Goal: Task Accomplishment & Management: Manage account settings

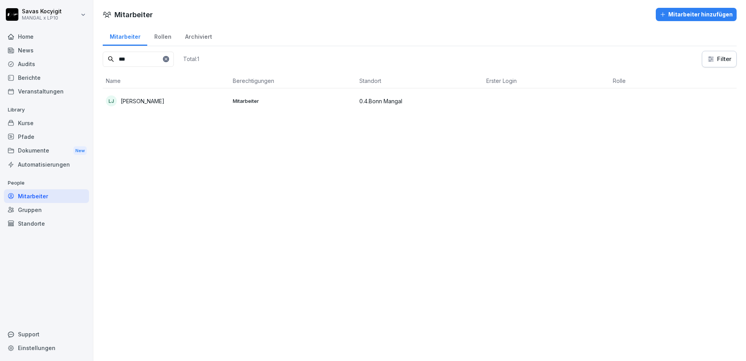
click at [29, 30] on div "Home" at bounding box center [46, 37] width 85 height 14
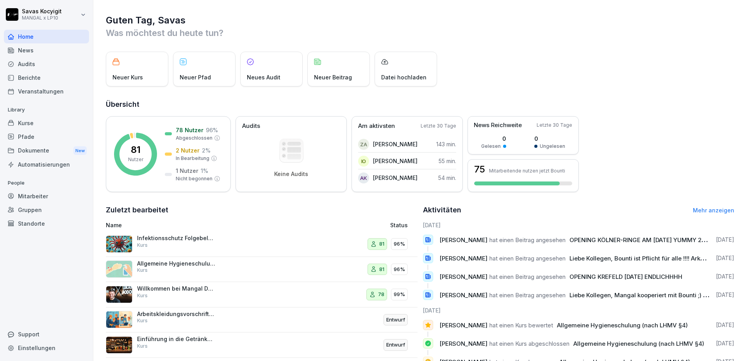
click at [39, 197] on div "Mitarbeiter" at bounding box center [46, 196] width 85 height 14
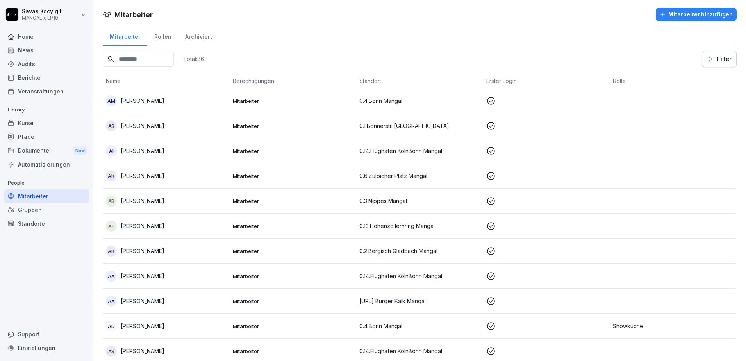
click at [132, 59] on input at bounding box center [138, 59] width 71 height 15
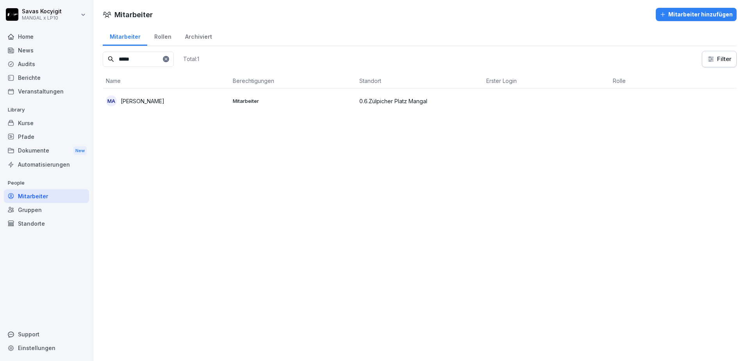
type input "*****"
click at [156, 112] on td "MA Malek Alsheikh Ahmed" at bounding box center [166, 100] width 127 height 25
click at [167, 59] on icon at bounding box center [166, 58] width 3 height 3
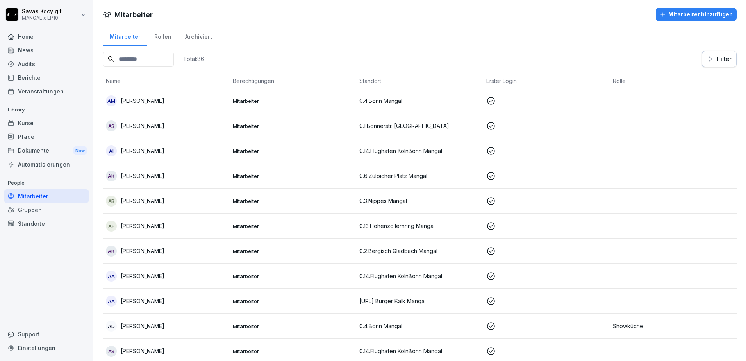
click at [156, 57] on input at bounding box center [138, 59] width 71 height 15
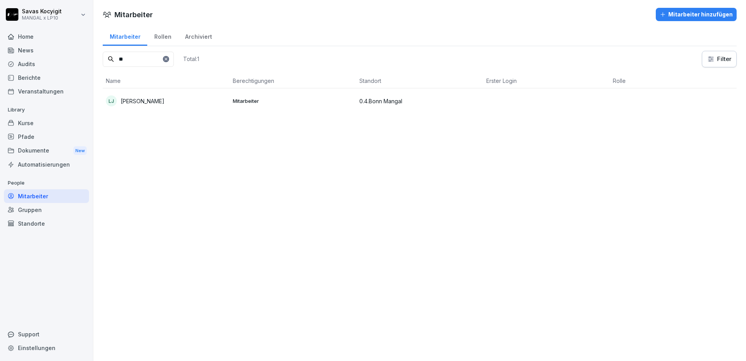
type input "**"
click at [161, 103] on div "[PERSON_NAME]" at bounding box center [166, 100] width 121 height 11
click at [34, 128] on div "Kurse" at bounding box center [46, 123] width 85 height 14
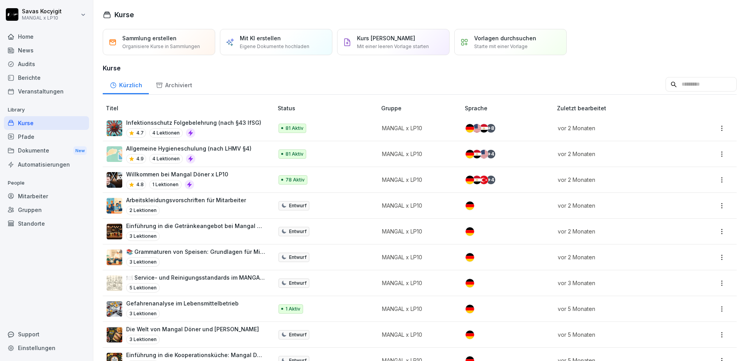
click at [23, 134] on div "Pfade" at bounding box center [46, 137] width 85 height 14
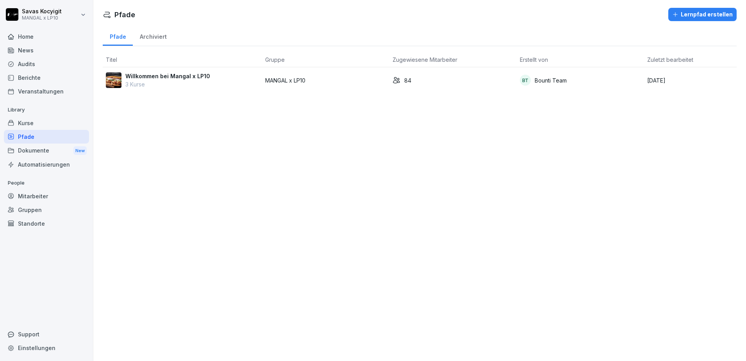
click at [518, 74] on td "BT Bounti Team" at bounding box center [580, 80] width 127 height 26
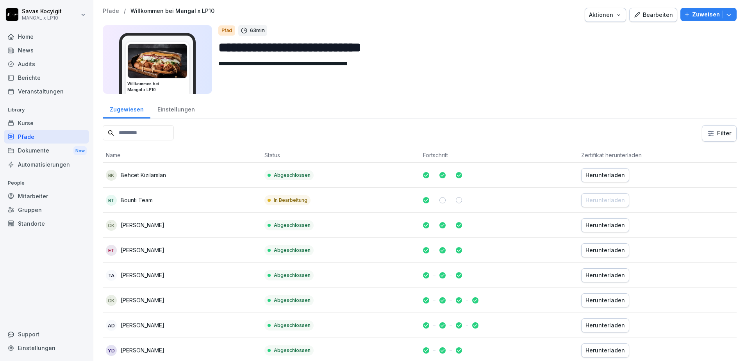
click at [697, 14] on p "Zuweisen" at bounding box center [706, 14] width 28 height 9
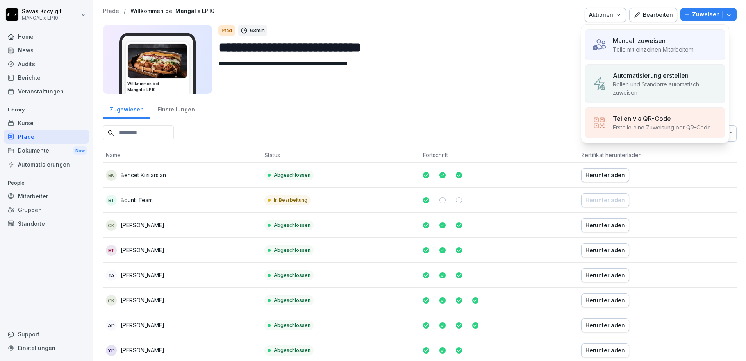
click at [637, 37] on p "Manuell zuweisen" at bounding box center [639, 40] width 53 height 9
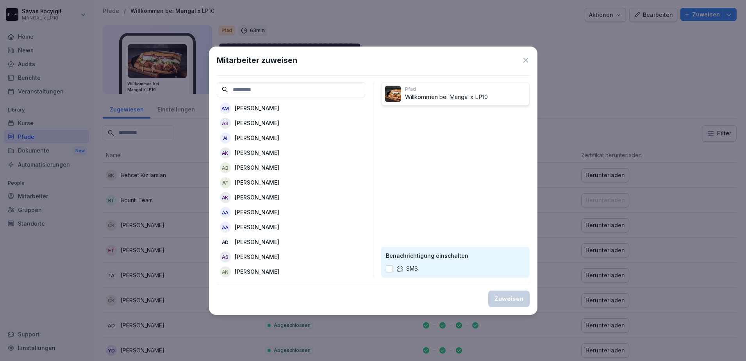
click at [298, 88] on input at bounding box center [291, 89] width 148 height 15
type input "*"
drag, startPoint x: 387, startPoint y: 273, endPoint x: 391, endPoint y: 269, distance: 5.6
click at [391, 269] on div "Benachrichtigung einschalten SMS" at bounding box center [455, 262] width 148 height 31
click at [391, 269] on button "button" at bounding box center [389, 268] width 7 height 7
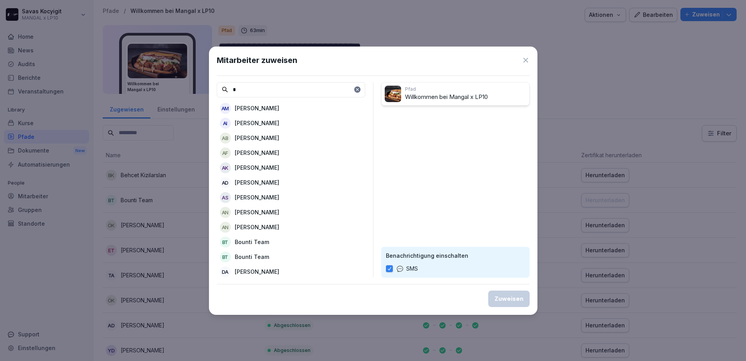
click at [279, 86] on input "*" at bounding box center [291, 89] width 148 height 15
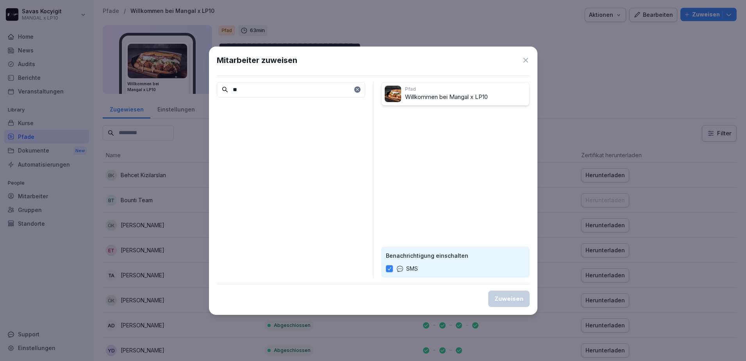
type input "*"
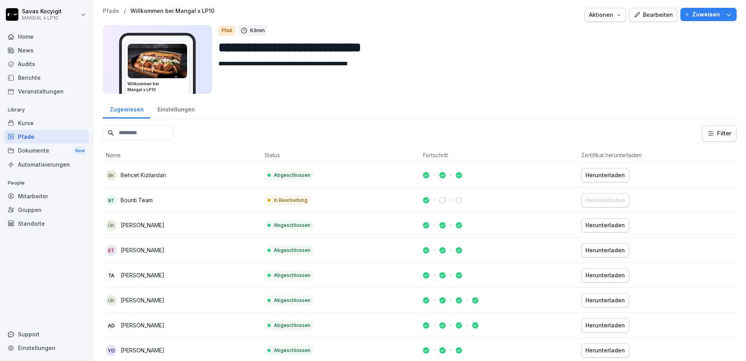
click at [34, 88] on div "Veranstaltungen" at bounding box center [46, 91] width 85 height 14
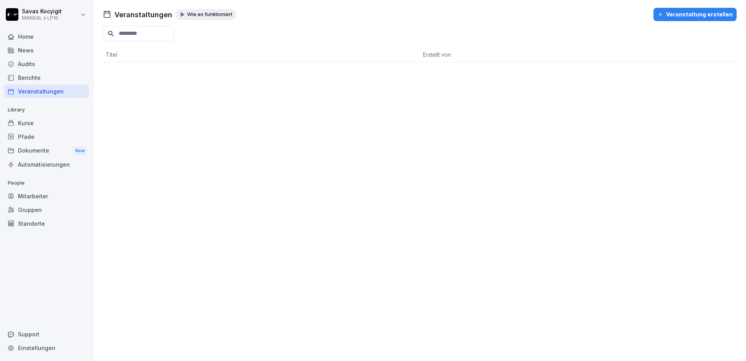
click at [36, 190] on div "Mitarbeiter" at bounding box center [46, 196] width 85 height 14
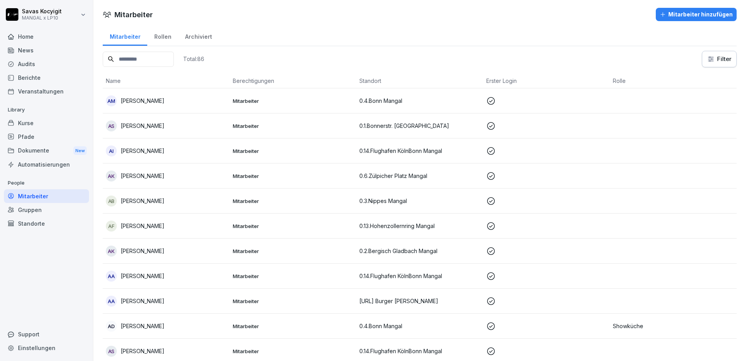
click at [144, 55] on input at bounding box center [138, 59] width 71 height 15
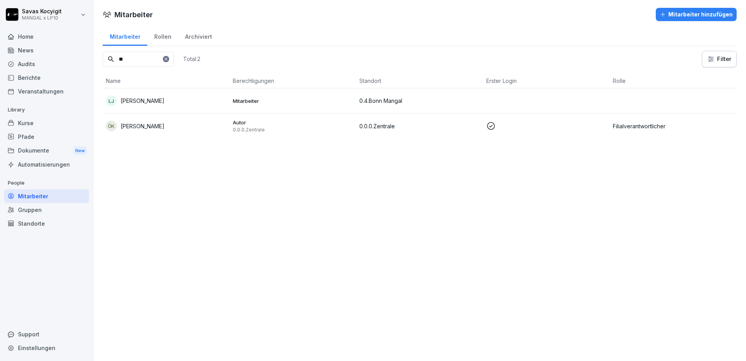
type input "*"
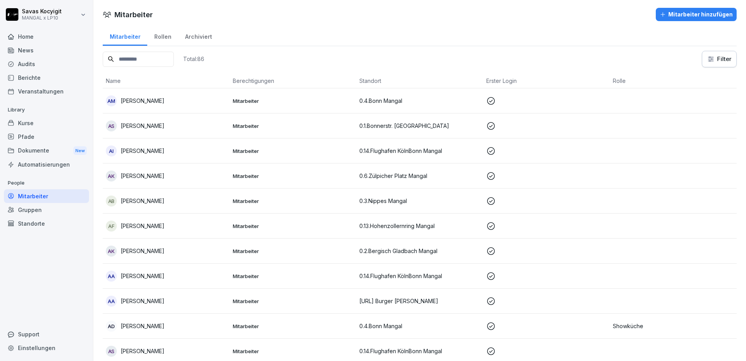
click at [25, 135] on div "Pfade" at bounding box center [46, 137] width 85 height 14
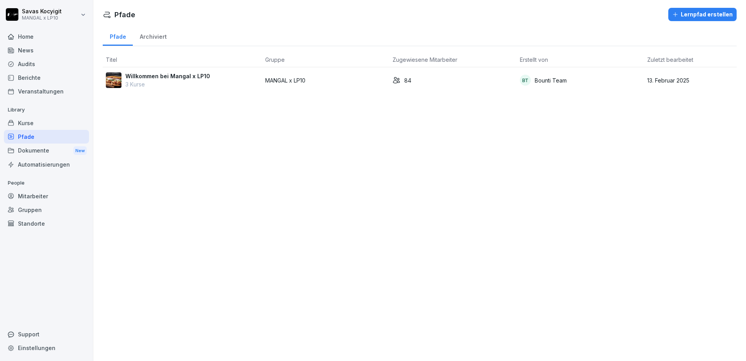
click at [158, 86] on p "3 Kurse" at bounding box center [167, 84] width 85 height 8
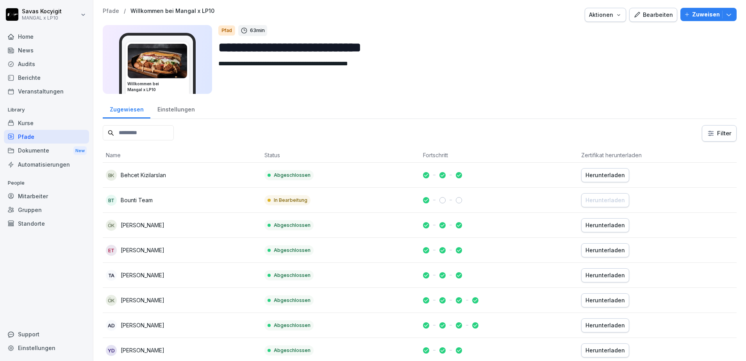
click at [435, 62] on textarea "**********" at bounding box center [470, 76] width 505 height 35
click at [435, 75] on textarea "**********" at bounding box center [470, 76] width 505 height 35
click at [440, 68] on textarea "**********" at bounding box center [470, 76] width 505 height 35
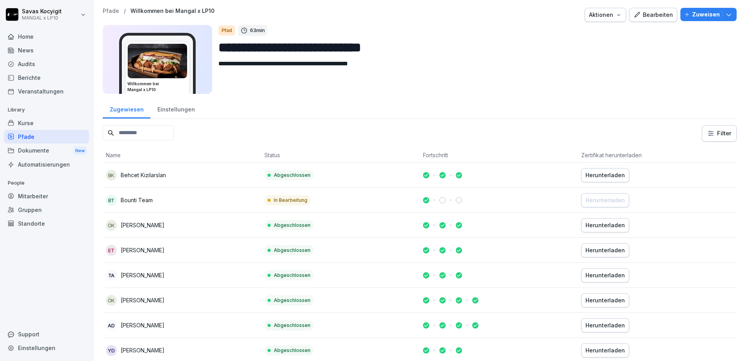
click at [39, 136] on div "Pfade" at bounding box center [46, 137] width 85 height 14
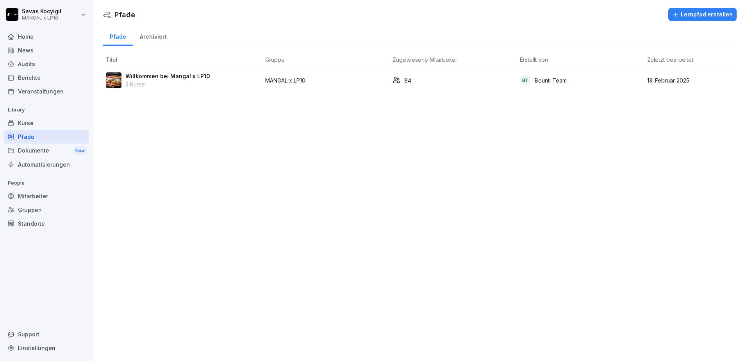
click at [214, 81] on div "Willkommen bei Mangal x LP10 3 Kurse" at bounding box center [182, 80] width 153 height 16
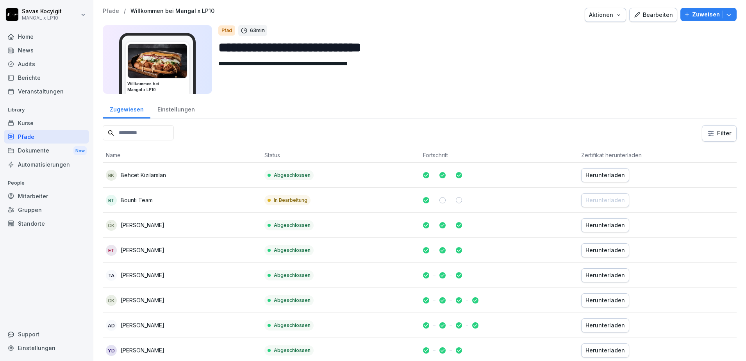
click at [699, 16] on p "Zuweisen" at bounding box center [706, 14] width 28 height 9
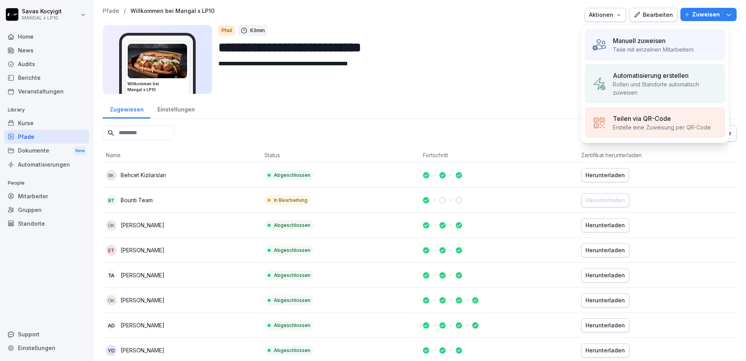
click at [636, 51] on p "Teile mit einzelnen Mitarbeitern" at bounding box center [653, 49] width 81 height 8
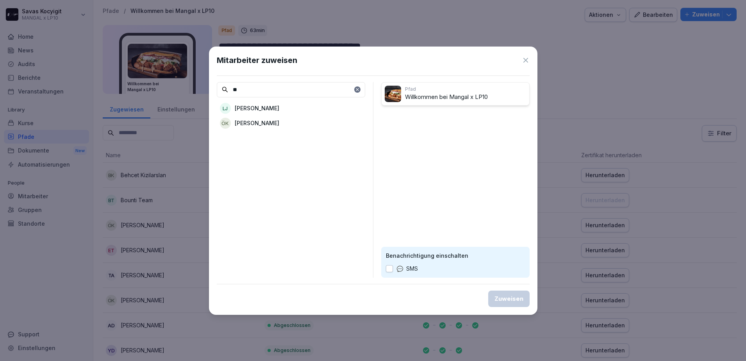
type input "**"
click at [270, 107] on p "[PERSON_NAME]" at bounding box center [257, 108] width 45 height 8
click at [358, 89] on icon at bounding box center [357, 89] width 5 height 5
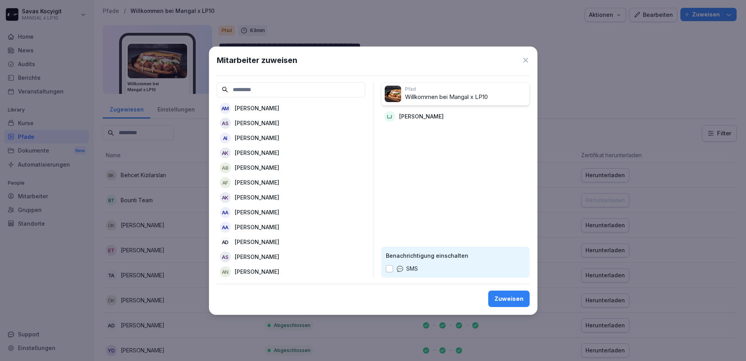
click at [288, 86] on input at bounding box center [291, 89] width 148 height 15
click at [523, 54] on div "Mitarbeiter zuweisen AM Abdalah Mohammd AS Abd Alazez Al Scheckh AI Abdo Ibrahi…" at bounding box center [373, 180] width 329 height 268
click at [527, 61] on icon at bounding box center [526, 60] width 5 height 5
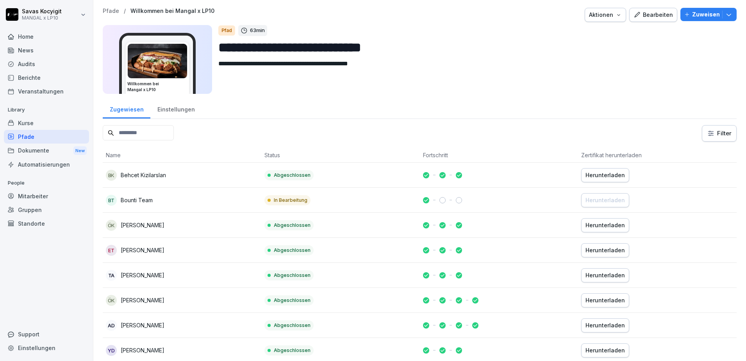
click at [32, 138] on div "Pfade" at bounding box center [46, 137] width 85 height 14
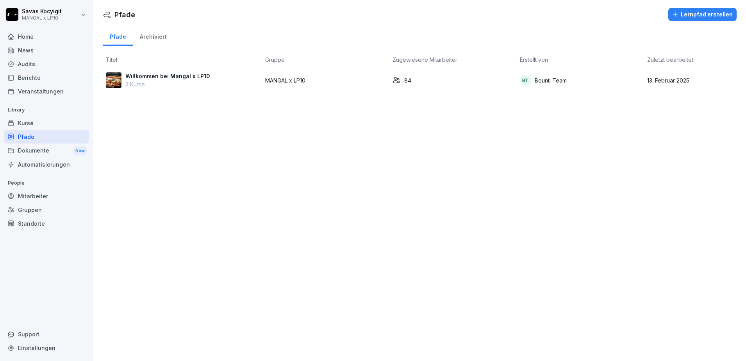
click at [227, 83] on div "Willkommen bei Mangal x LP10 3 Kurse" at bounding box center [182, 80] width 153 height 16
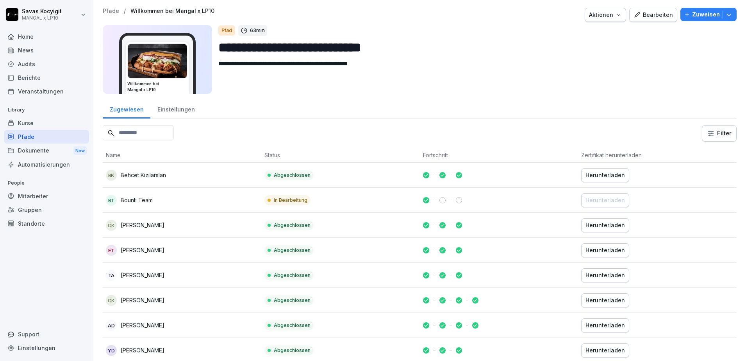
click at [714, 18] on div "Zuweisen" at bounding box center [709, 14] width 48 height 9
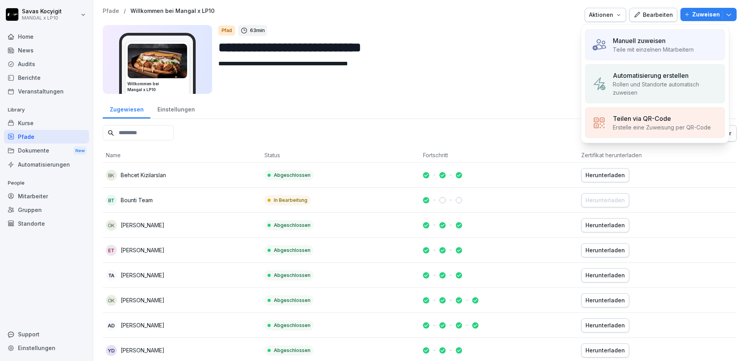
click at [653, 83] on p "Rollen und Standorte automatisch zuweisen" at bounding box center [666, 88] width 106 height 16
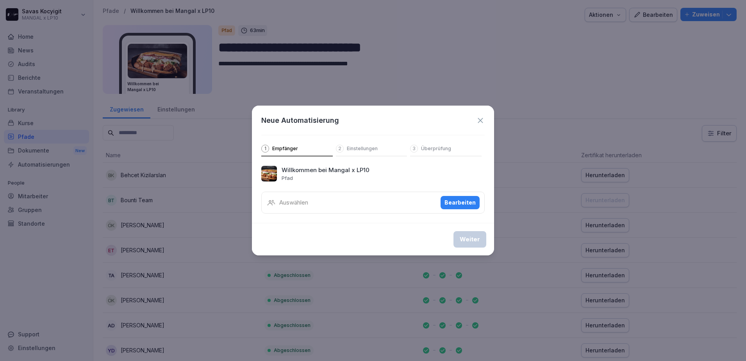
click at [329, 203] on div "Auswählen Bearbeiten" at bounding box center [373, 202] width 224 height 22
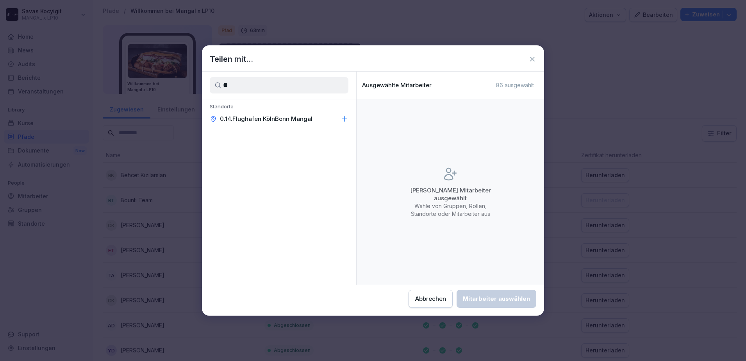
type input "*"
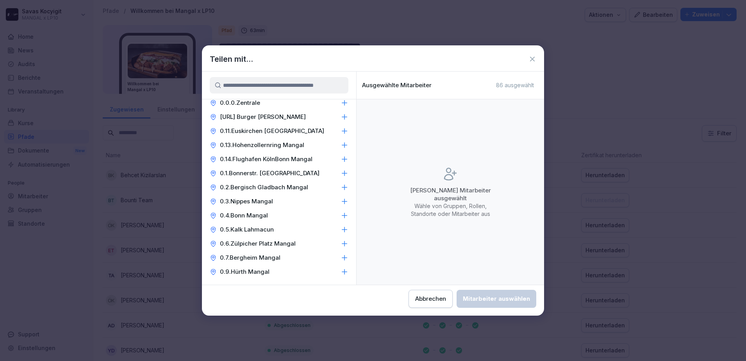
scroll to position [106, 0]
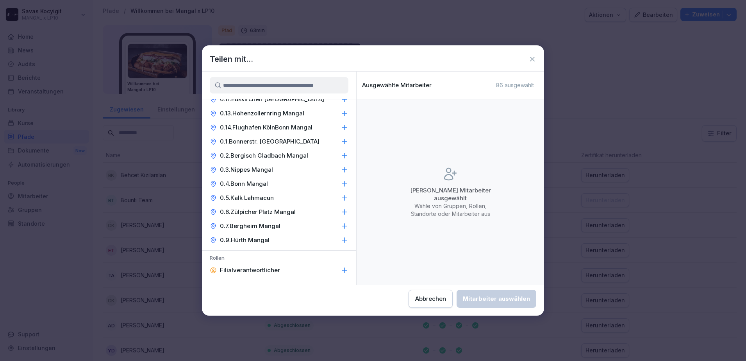
click at [341, 210] on icon at bounding box center [345, 212] width 8 height 8
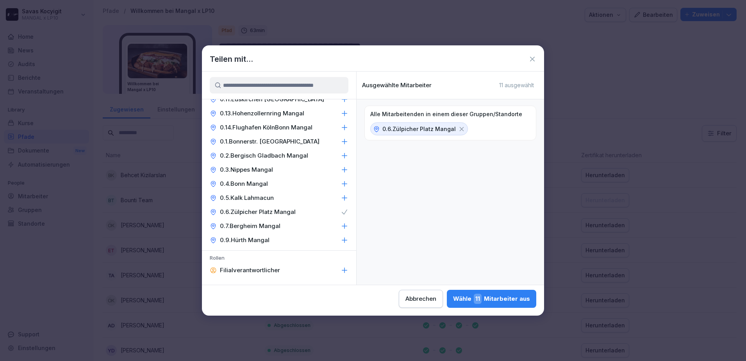
click at [459, 130] on icon at bounding box center [461, 128] width 7 height 7
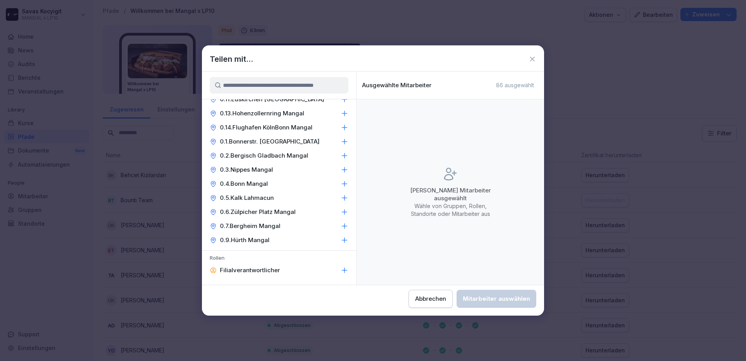
click at [250, 208] on p "0.6.Zülpicher Platz Mangal" at bounding box center [258, 212] width 76 height 8
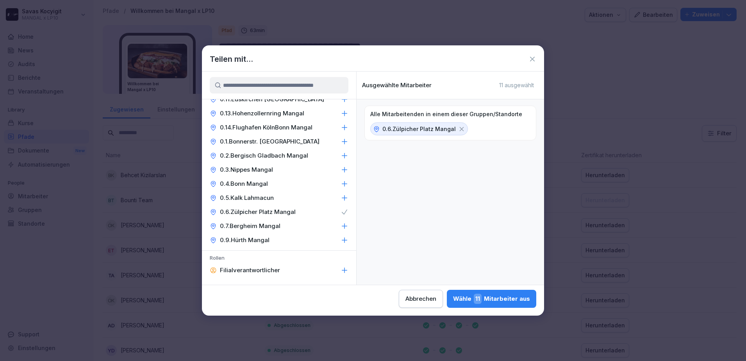
click at [460, 130] on icon at bounding box center [462, 129] width 4 height 4
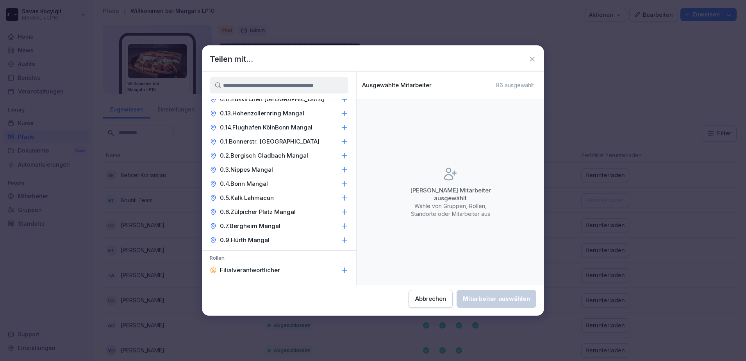
click at [533, 62] on icon at bounding box center [533, 59] width 8 height 8
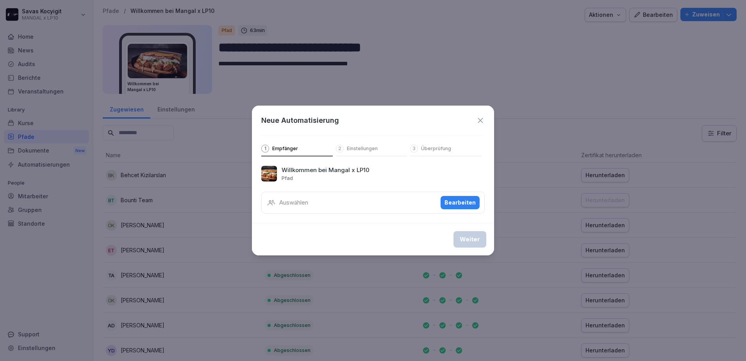
click at [478, 119] on icon at bounding box center [480, 120] width 9 height 9
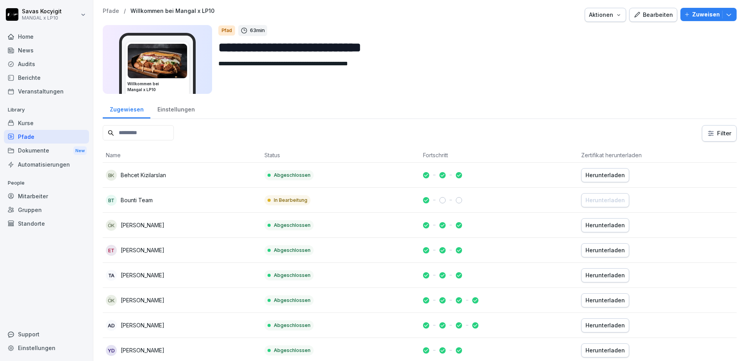
click at [32, 137] on div "Pfade" at bounding box center [46, 137] width 85 height 14
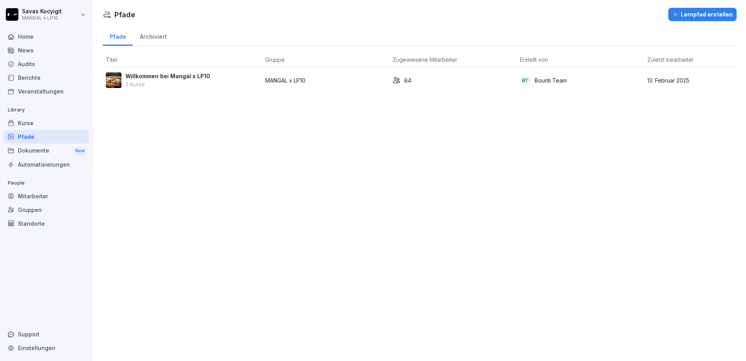
click at [275, 79] on p "MANGAL x LP10" at bounding box center [325, 80] width 121 height 8
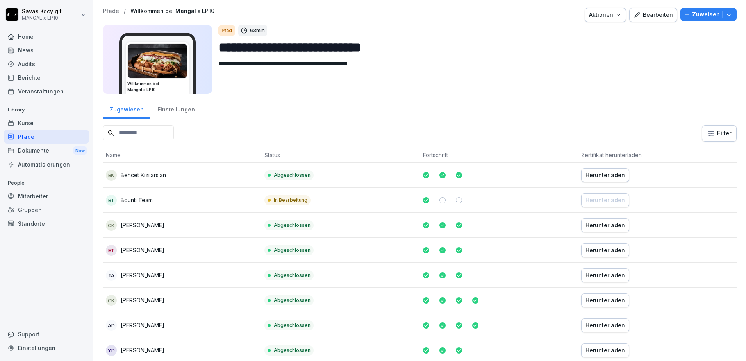
click at [692, 15] on p "Zuweisen" at bounding box center [706, 14] width 28 height 9
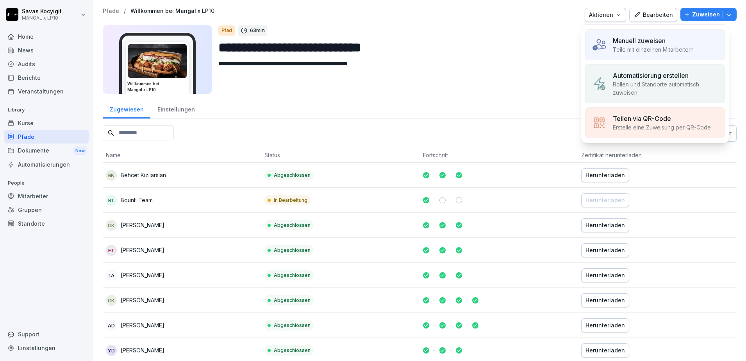
click at [694, 49] on p "Teile mit einzelnen Mitarbeitern" at bounding box center [653, 49] width 81 height 8
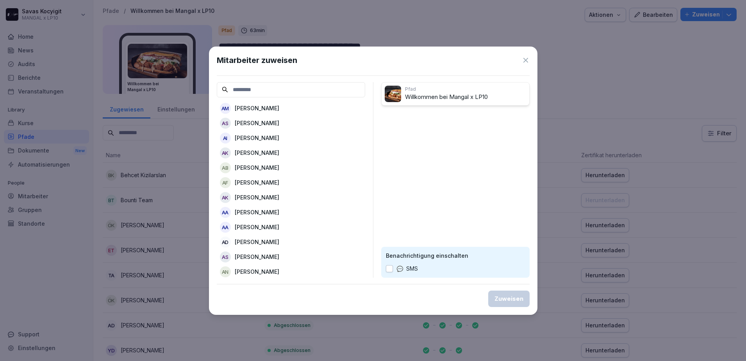
click at [301, 86] on input at bounding box center [291, 89] width 148 height 15
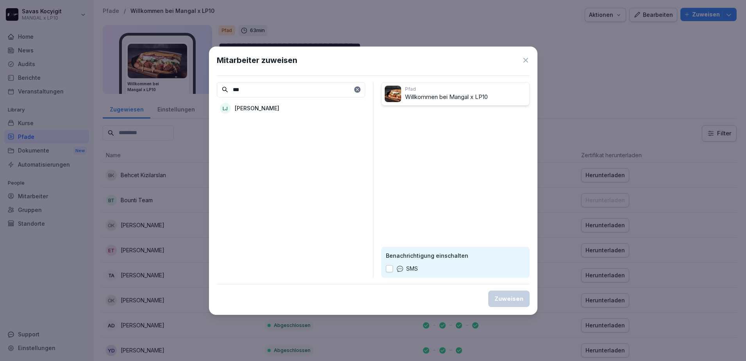
type input "***"
click at [291, 103] on div "[PERSON_NAME]" at bounding box center [291, 108] width 148 height 14
click at [358, 91] on icon at bounding box center [357, 89] width 5 height 5
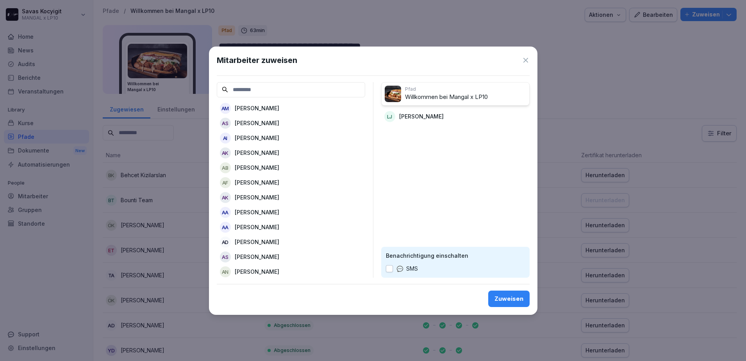
click at [291, 94] on input at bounding box center [291, 89] width 148 height 15
click at [387, 266] on button "button" at bounding box center [389, 268] width 7 height 7
click at [308, 96] on input at bounding box center [291, 89] width 148 height 15
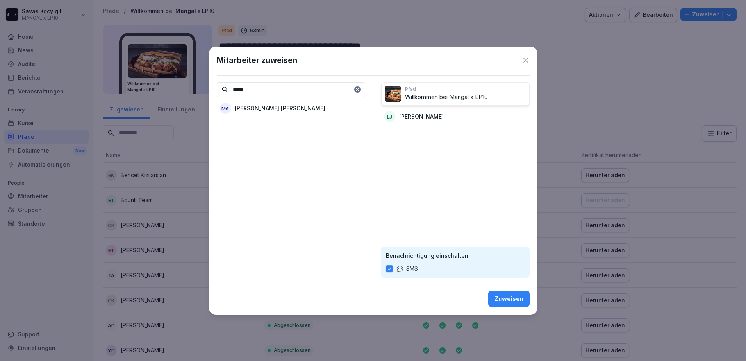
type input "*****"
click at [285, 106] on p "[PERSON_NAME] [PERSON_NAME]" at bounding box center [280, 108] width 91 height 8
click at [518, 295] on div "Zuweisen" at bounding box center [509, 298] width 29 height 9
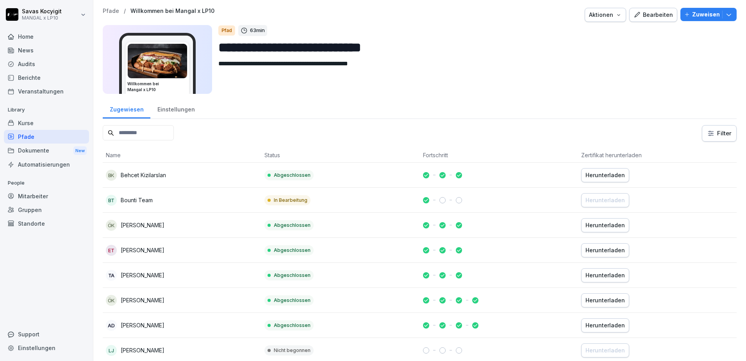
click at [644, 12] on div "Bearbeiten" at bounding box center [653, 15] width 39 height 9
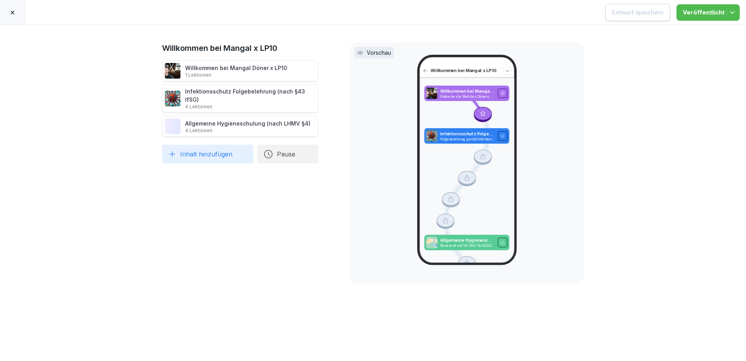
click at [9, 15] on div at bounding box center [12, 12] width 25 height 25
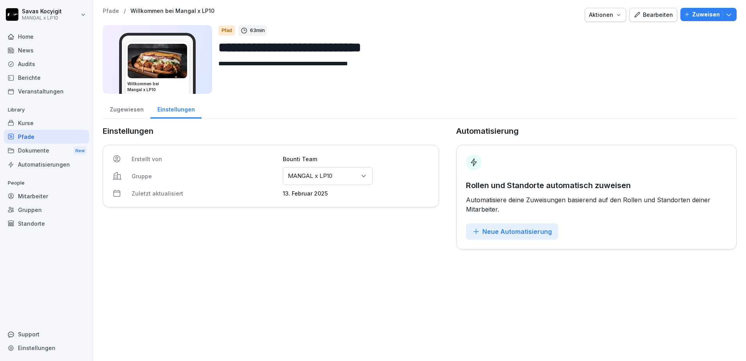
click at [39, 196] on div "Mitarbeiter" at bounding box center [46, 196] width 85 height 14
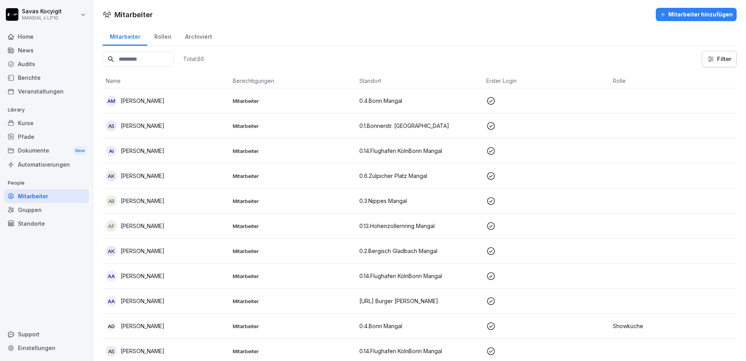
click at [157, 54] on input at bounding box center [138, 59] width 71 height 15
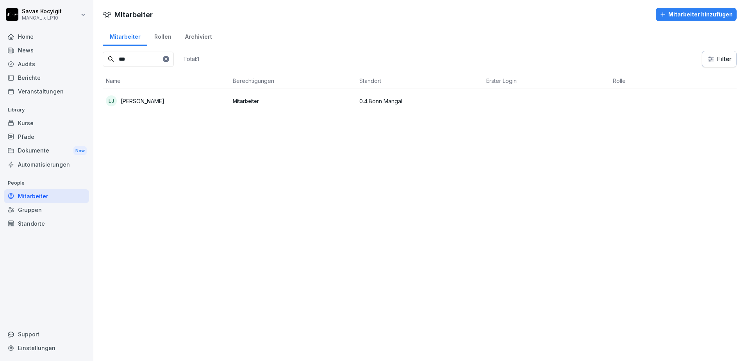
type input "***"
click at [40, 147] on div "Dokumente New" at bounding box center [46, 150] width 85 height 14
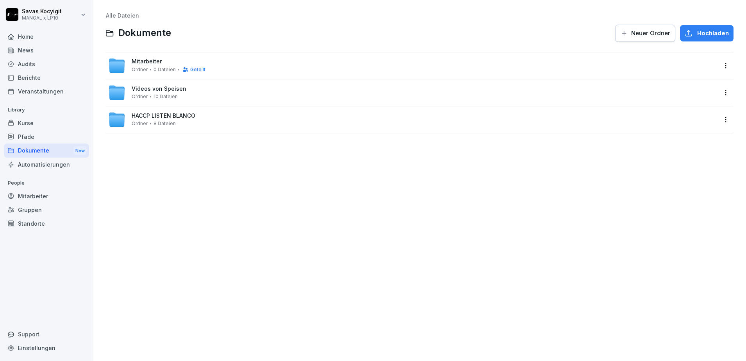
click at [147, 73] on div "Mitarbeiter Ordner 0 Dateien Geteilt" at bounding box center [412, 65] width 609 height 17
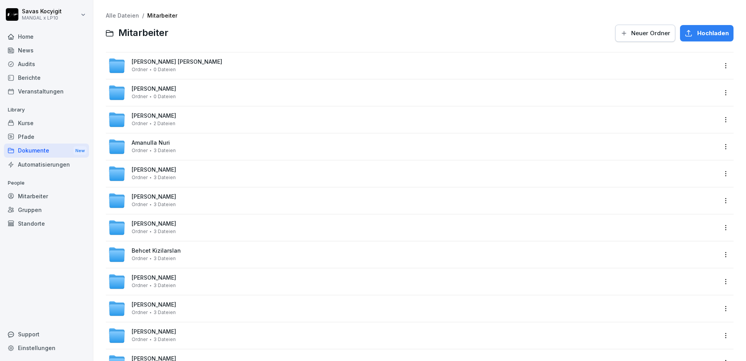
click at [171, 116] on div "Zafer Asran Ordner 2 Dateien" at bounding box center [154, 120] width 45 height 14
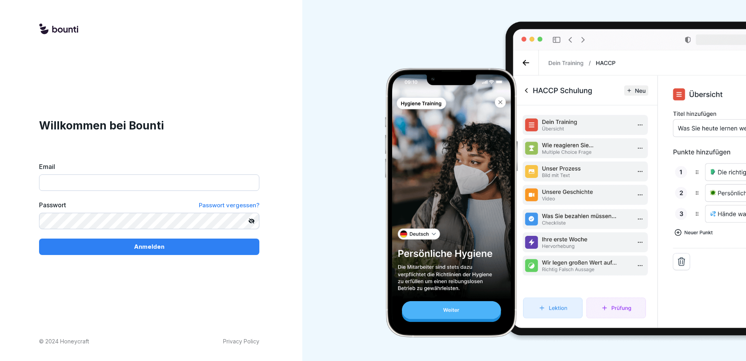
type input "**********"
click at [178, 252] on button "Anmelden" at bounding box center [149, 246] width 220 height 16
